Goal: Information Seeking & Learning: Learn about a topic

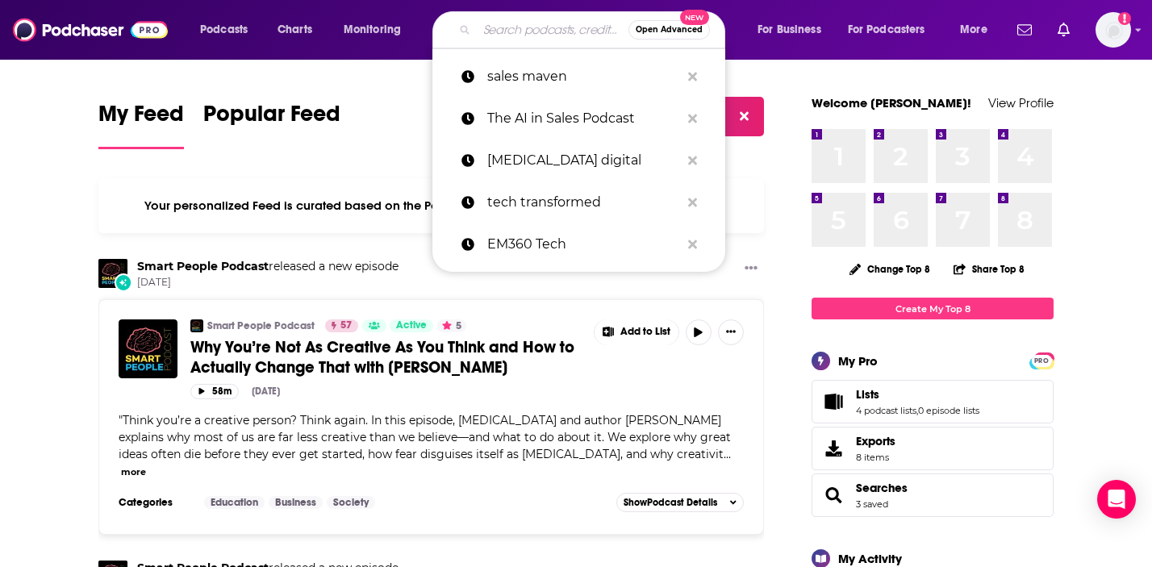
click at [526, 36] on input "Search podcasts, credits, & more..." at bounding box center [553, 30] width 152 height 26
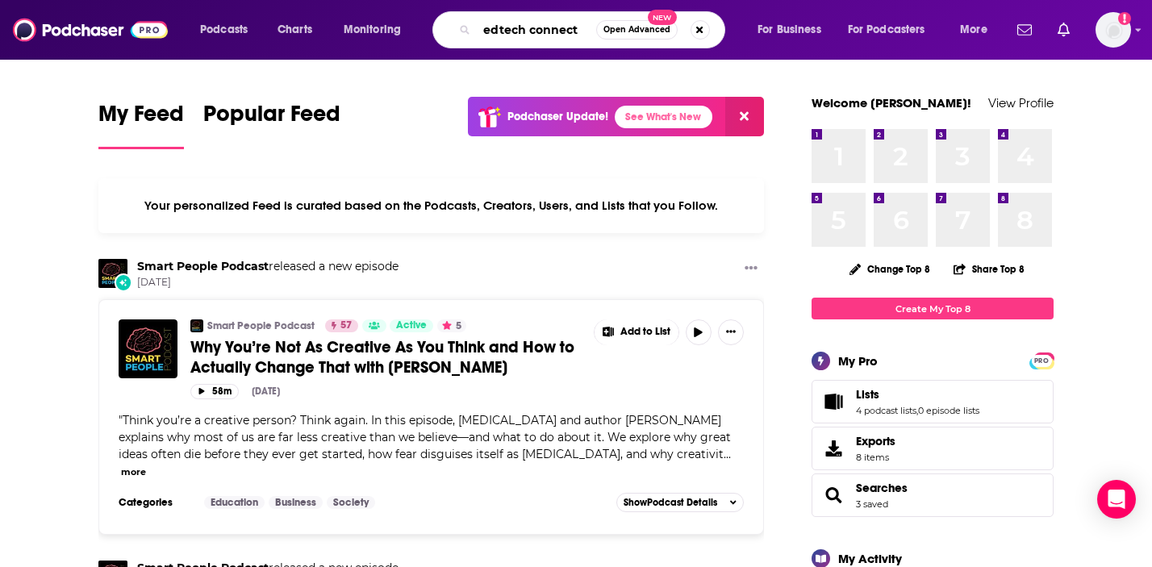
type input "edtech connect"
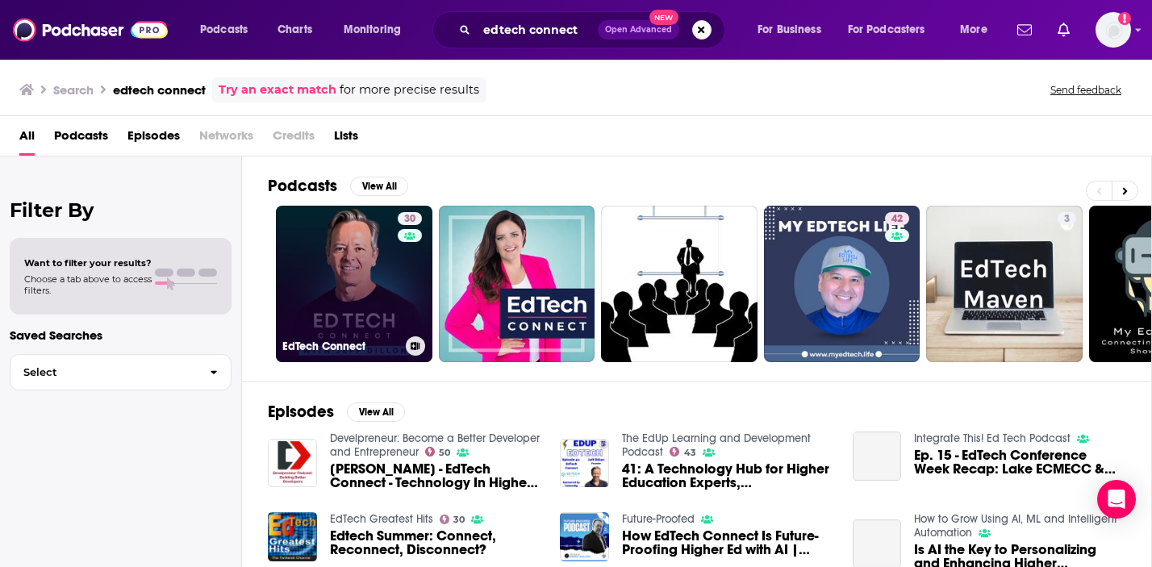
click at [345, 282] on link "30 EdTech Connect" at bounding box center [354, 284] width 157 height 157
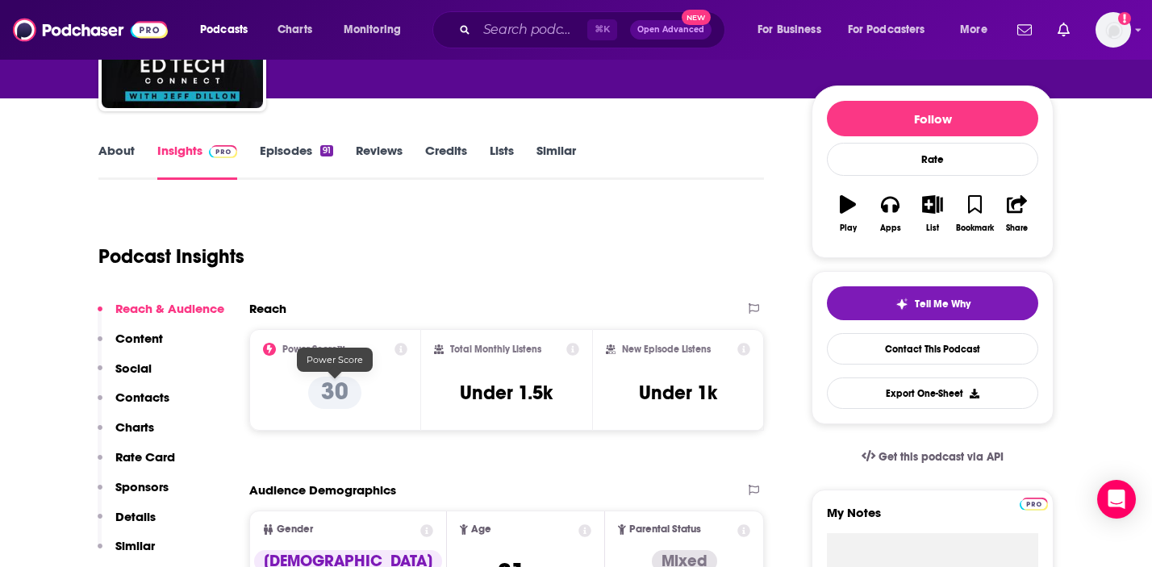
scroll to position [151, 0]
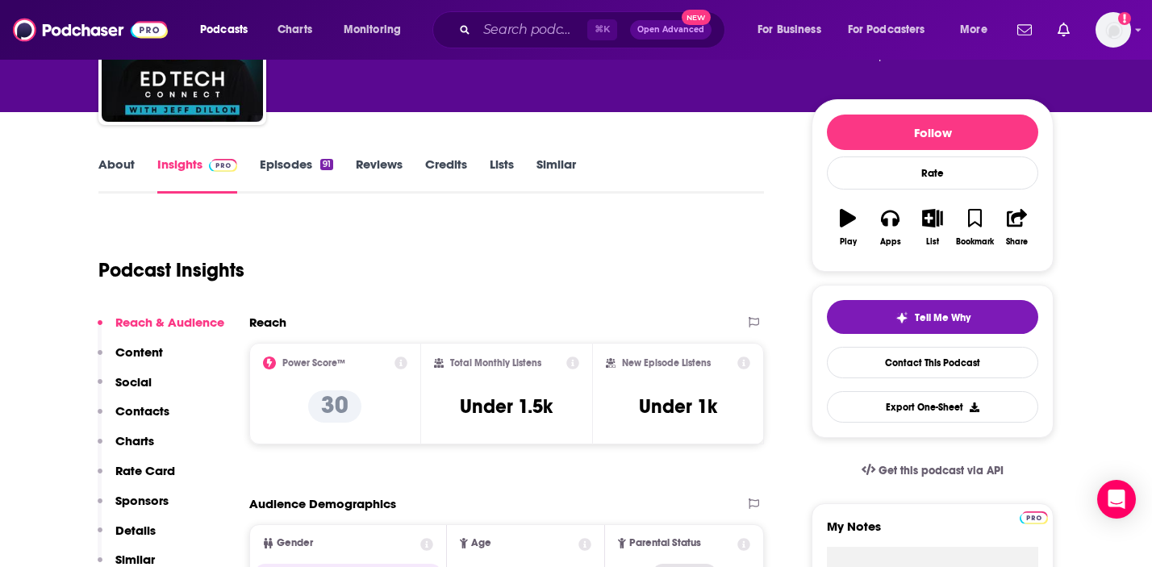
click at [287, 171] on link "Episodes 91" at bounding box center [296, 175] width 73 height 37
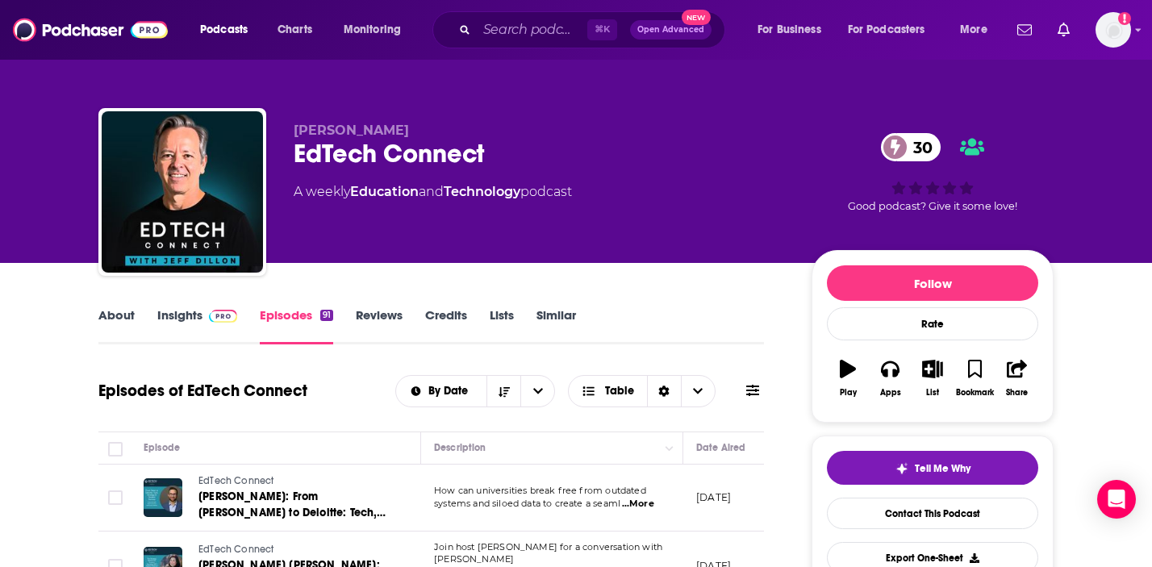
click at [114, 323] on link "About" at bounding box center [116, 325] width 36 height 37
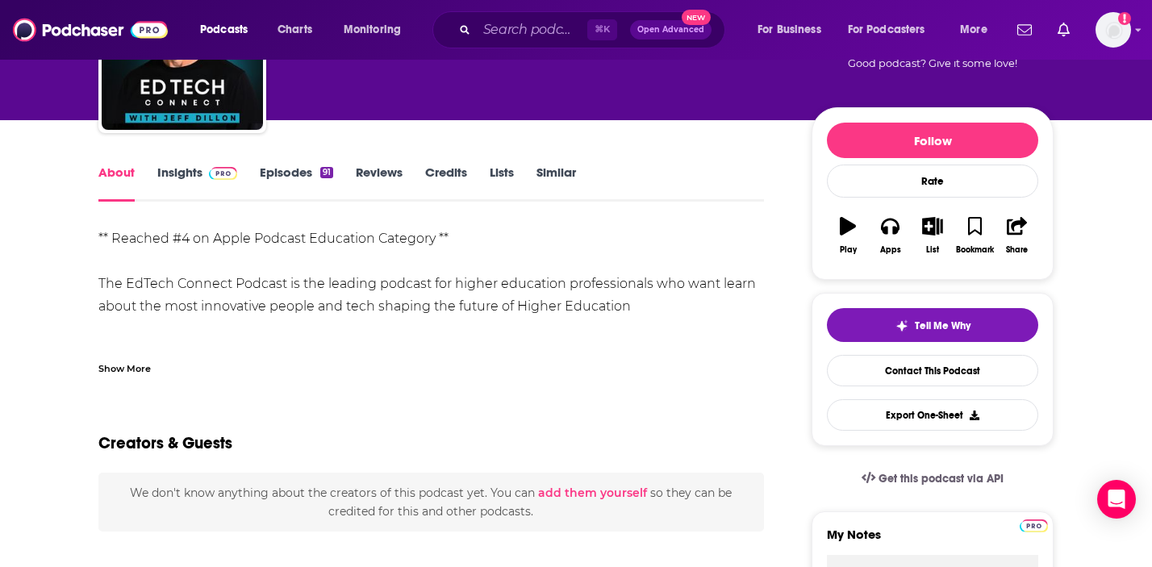
scroll to position [144, 0]
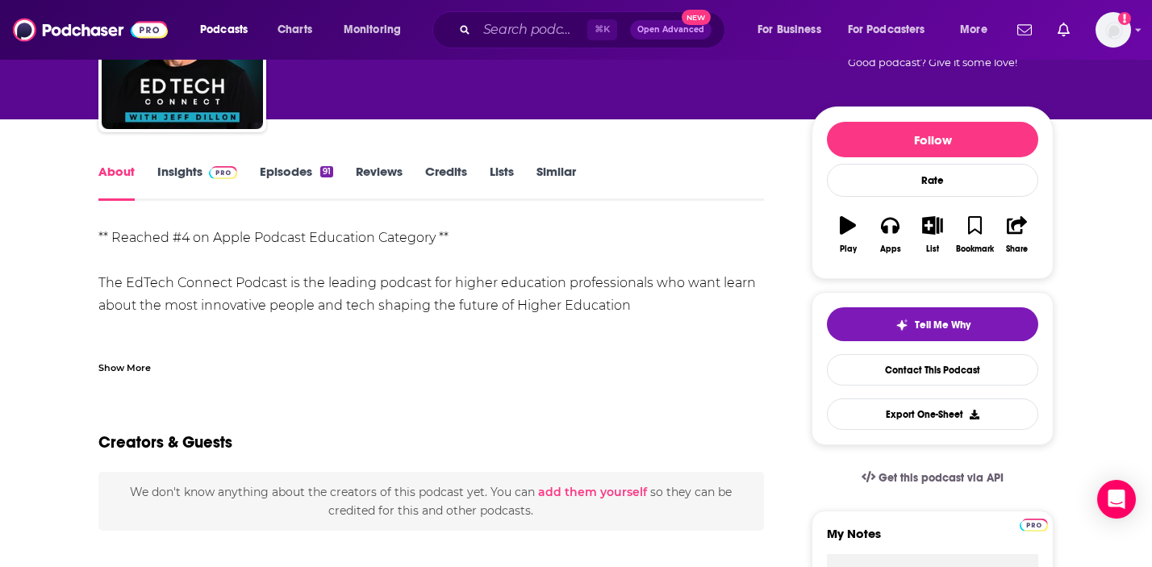
click at [138, 361] on div "Show More" at bounding box center [124, 366] width 52 height 15
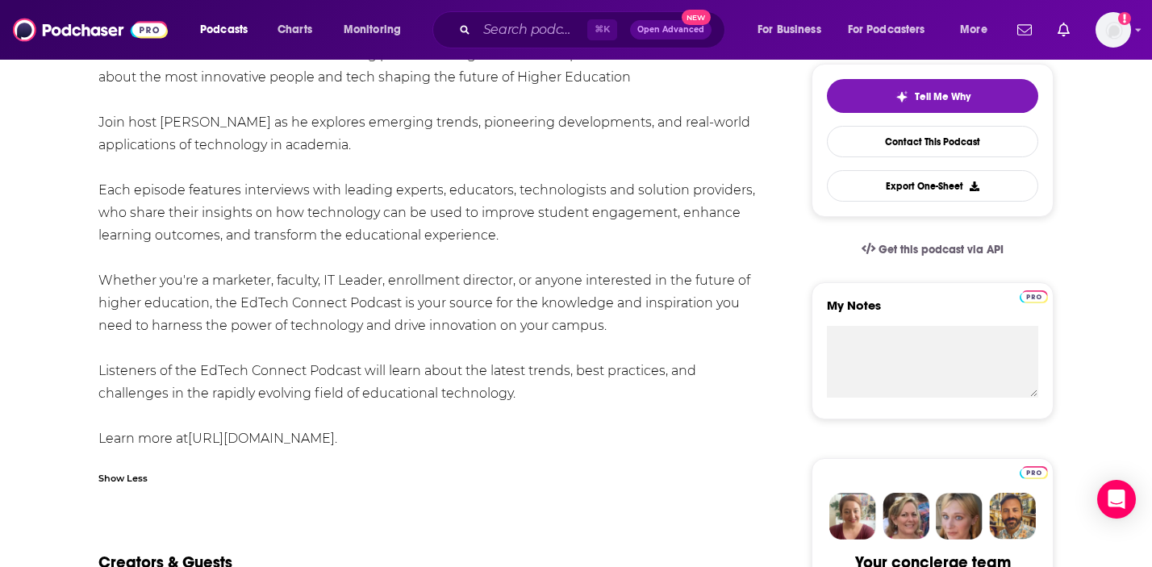
scroll to position [0, 0]
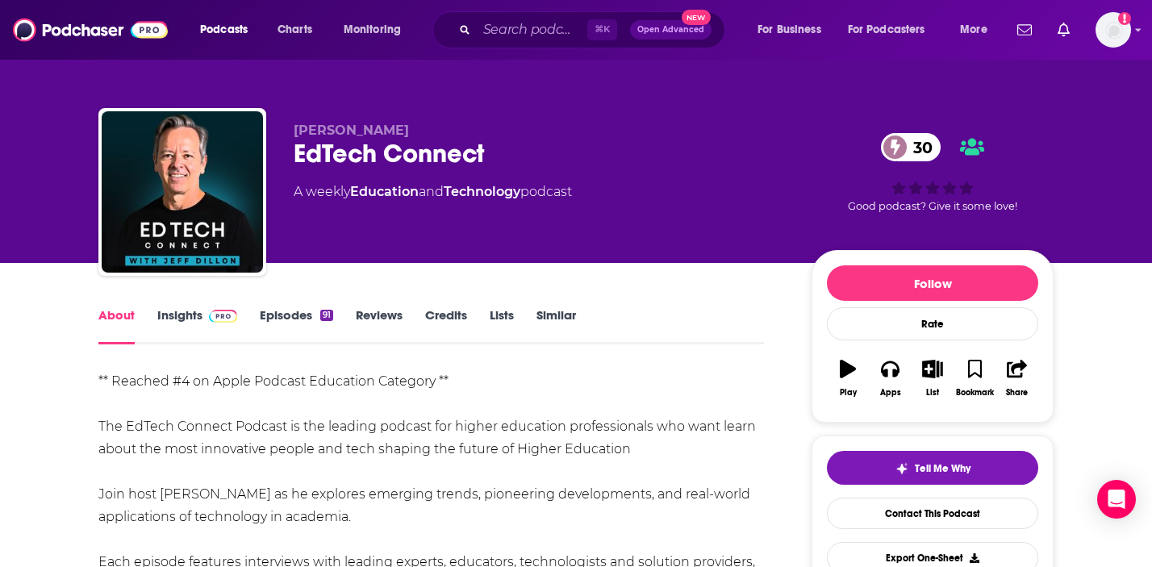
click at [191, 309] on link "Insights" at bounding box center [197, 325] width 80 height 37
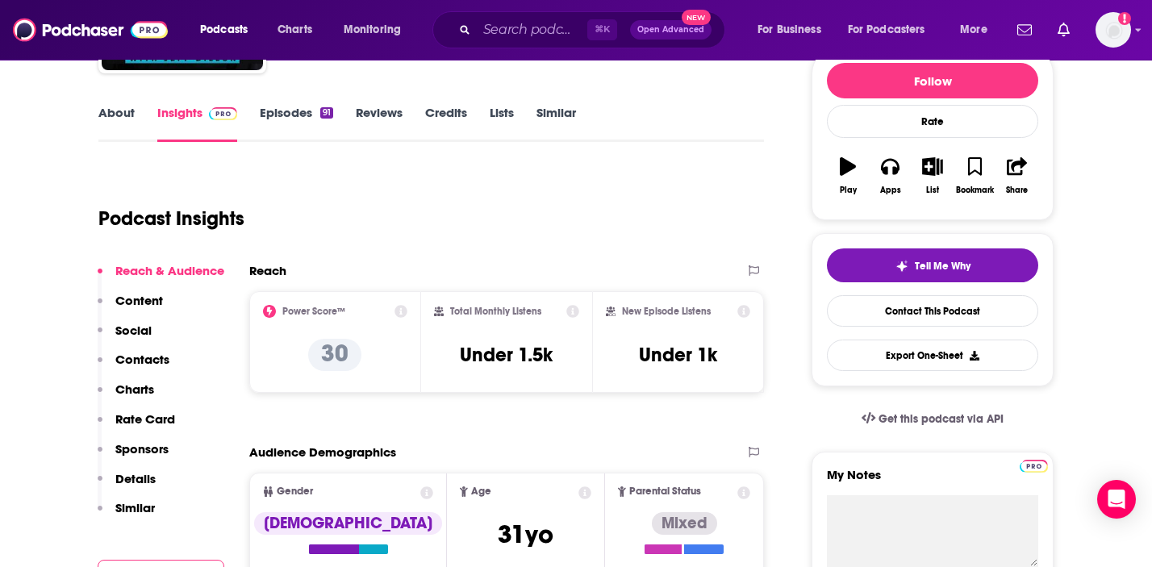
scroll to position [204, 0]
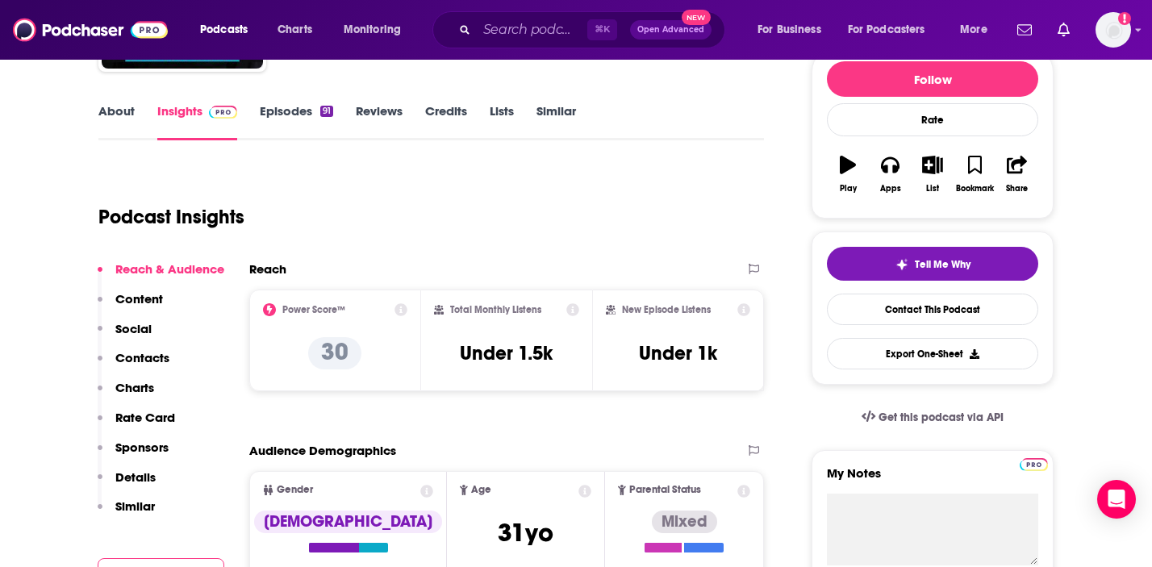
click at [156, 296] on p "Content" at bounding box center [139, 298] width 48 height 15
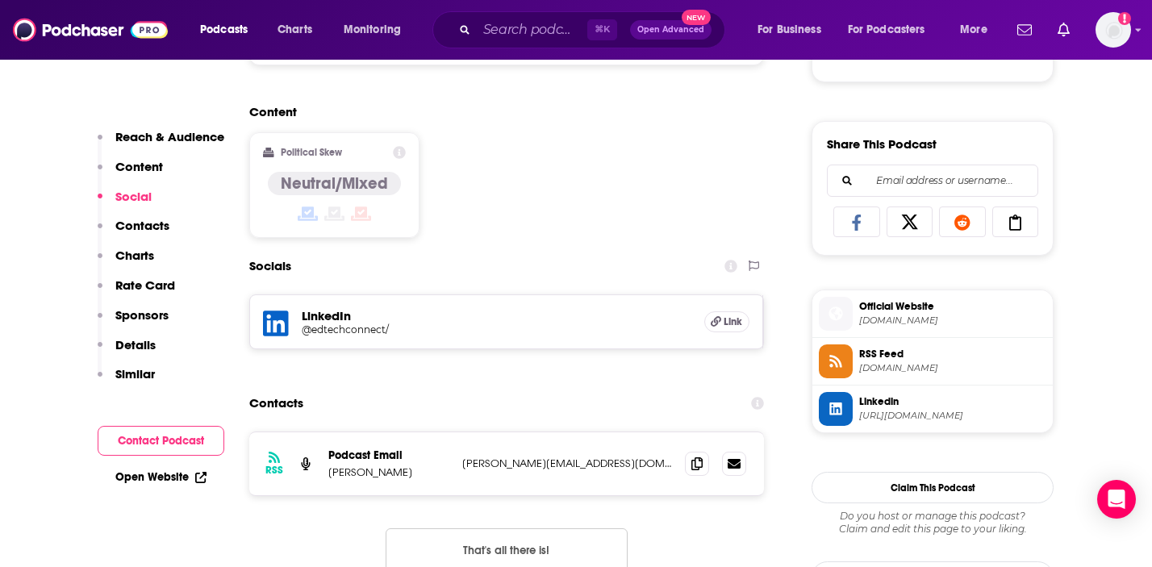
scroll to position [954, 0]
